Goal: Find specific page/section: Find specific page/section

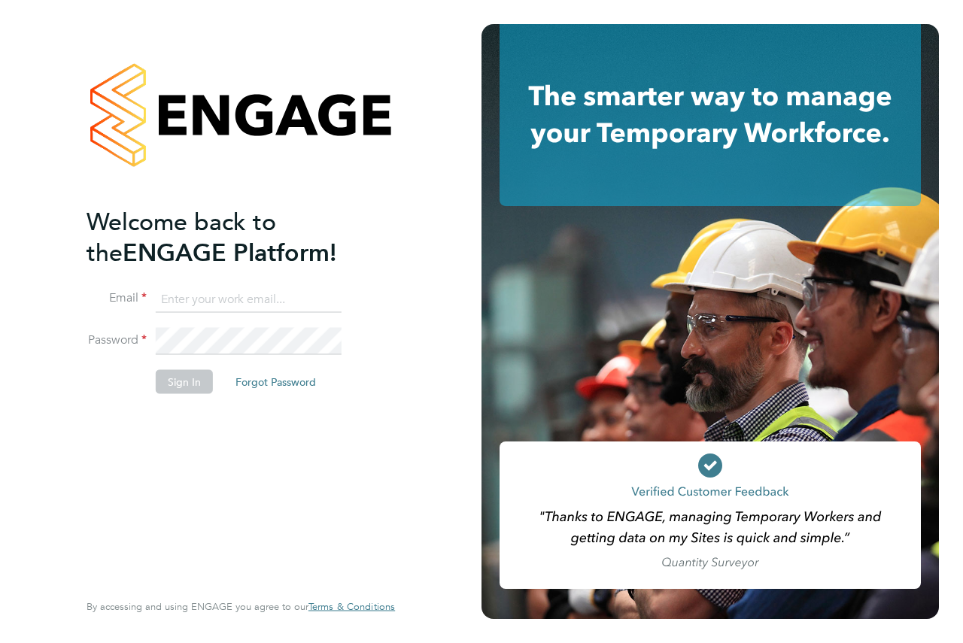
type input "andrew@axcis.co.uk"
drag, startPoint x: 182, startPoint y: 370, endPoint x: 184, endPoint y: 387, distance: 16.6
click at [182, 372] on button "Sign In" at bounding box center [184, 381] width 57 height 24
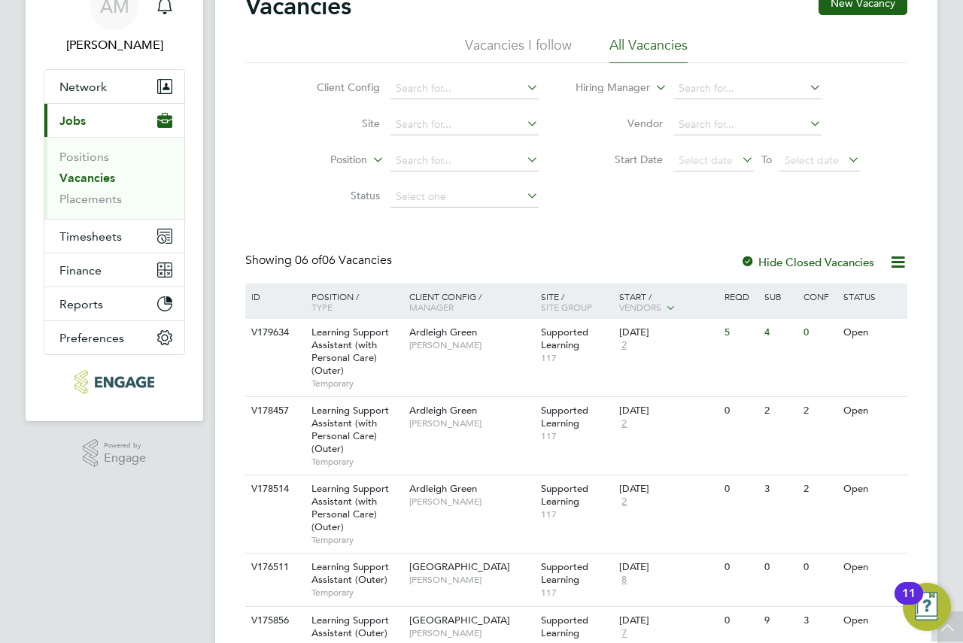
scroll to position [199, 0]
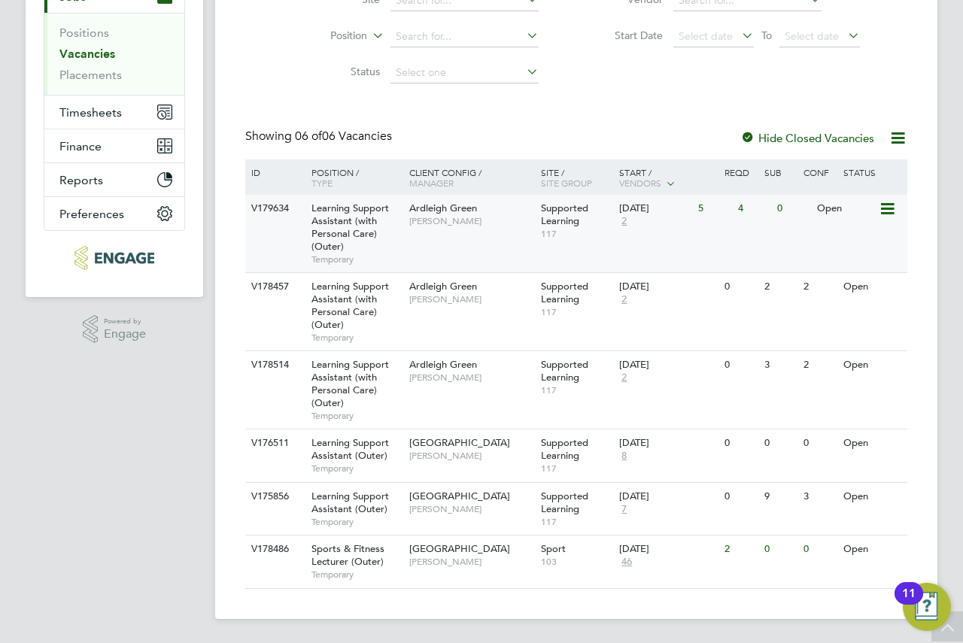
drag, startPoint x: 481, startPoint y: 250, endPoint x: 441, endPoint y: 231, distance: 44.1
click at [441, 231] on div "Ardleigh Green [PERSON_NAME]" at bounding box center [471, 214] width 132 height 39
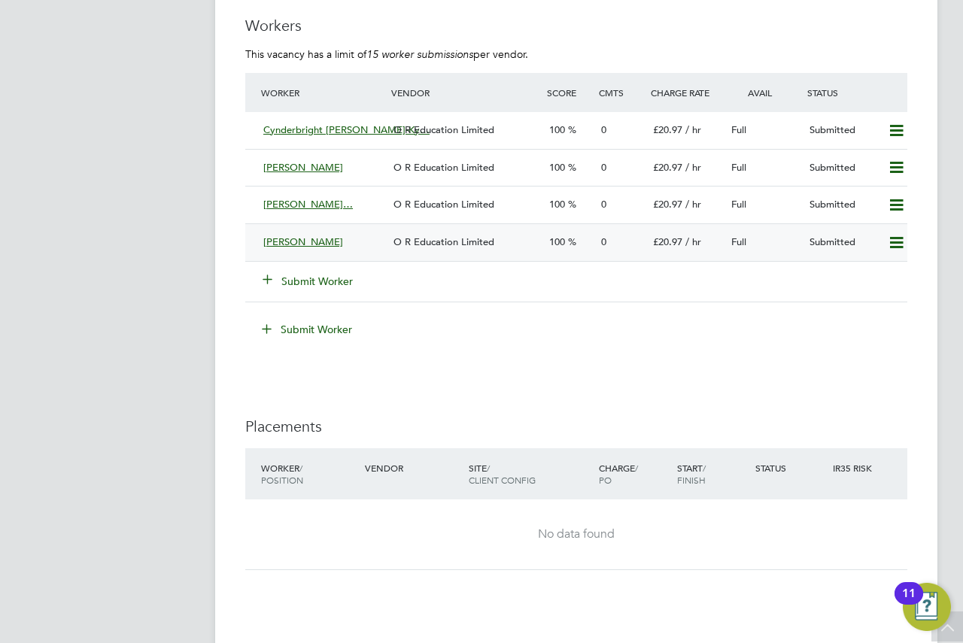
scroll to position [3008, 0]
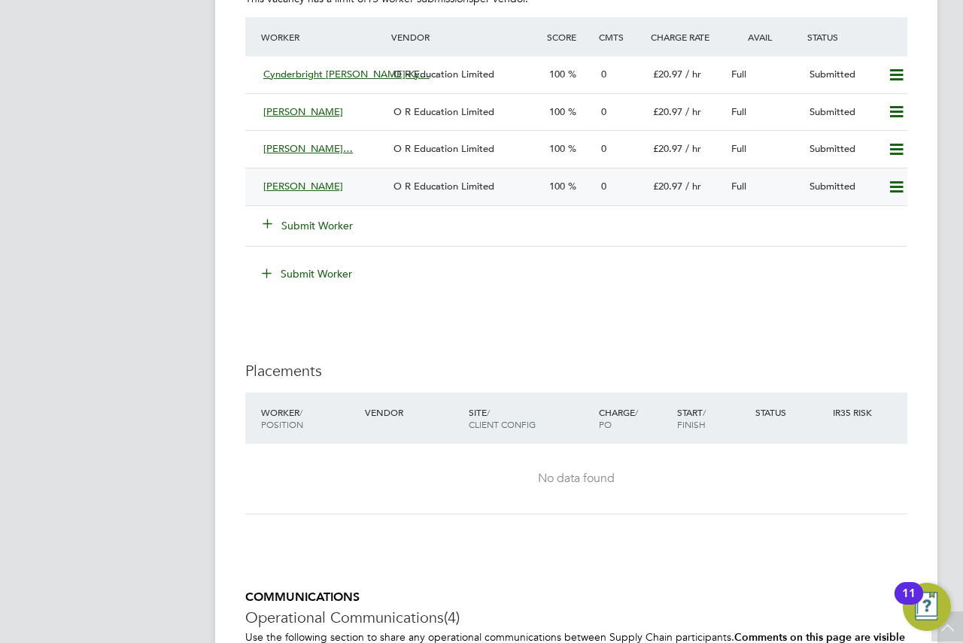
click at [898, 191] on icon at bounding box center [896, 187] width 19 height 12
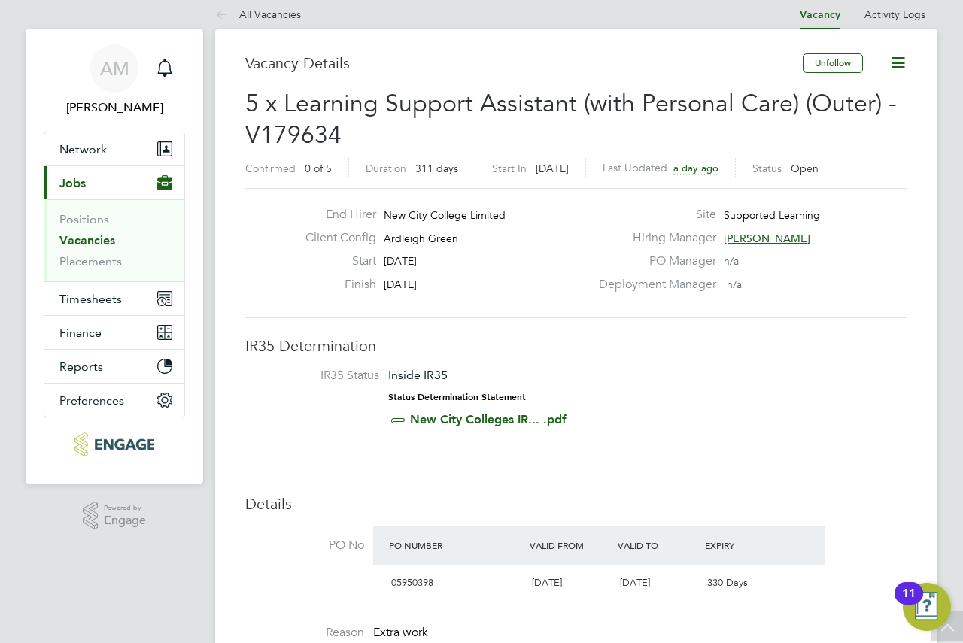
scroll to position [0, 0]
